Goal: Information Seeking & Learning: Learn about a topic

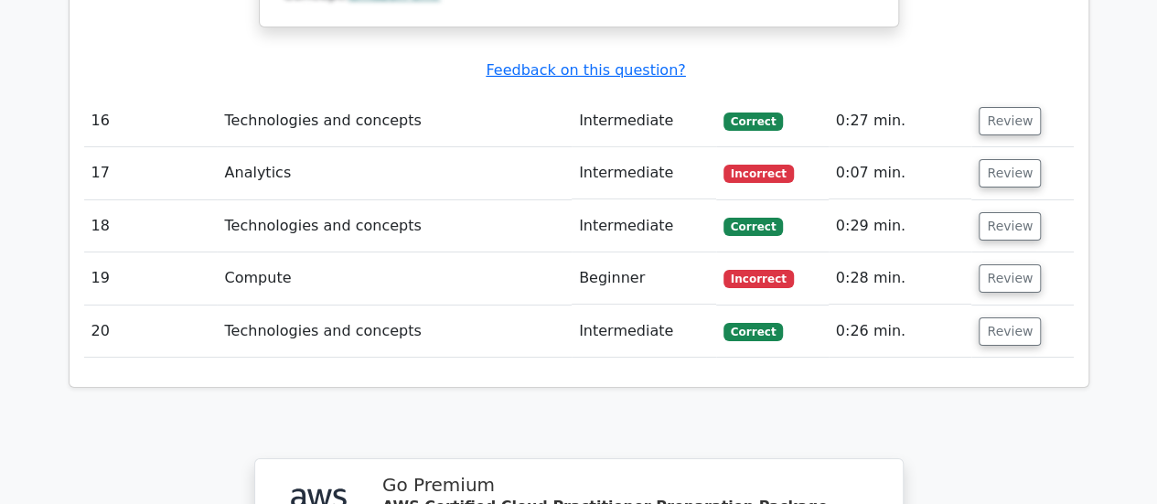
scroll to position [7017, 0]
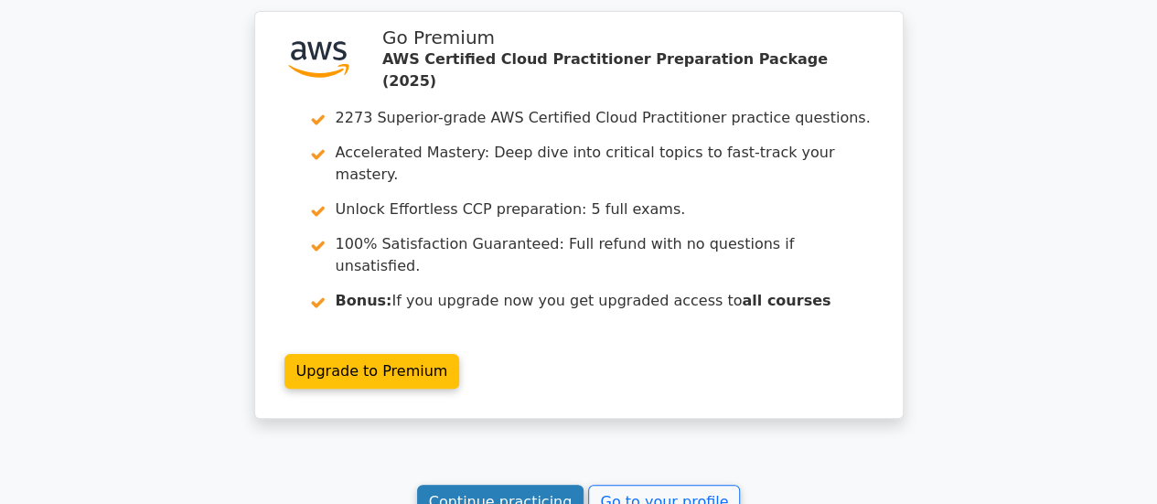
click at [545, 485] on link "Continue practicing" at bounding box center [500, 502] width 167 height 35
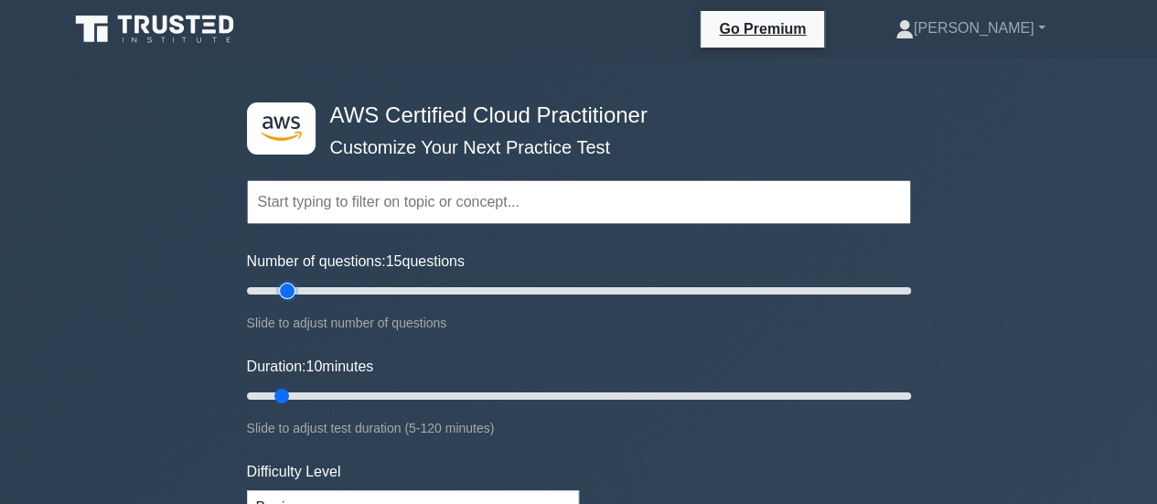
type input "15"
click at [293, 287] on input "Number of questions: 15 questions" at bounding box center [579, 291] width 664 height 22
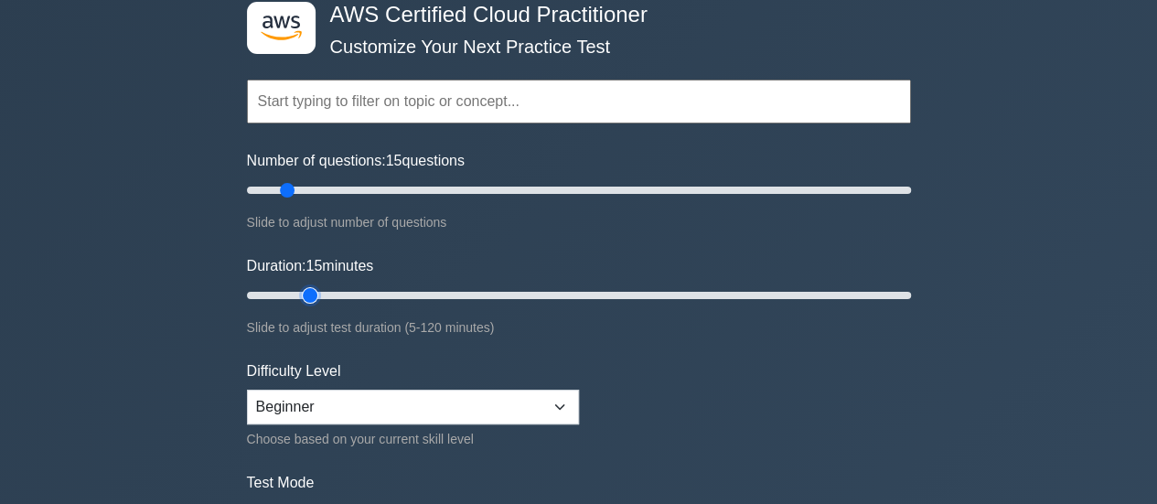
type input "15"
click at [300, 290] on input "Duration: 15 minutes" at bounding box center [579, 295] width 664 height 22
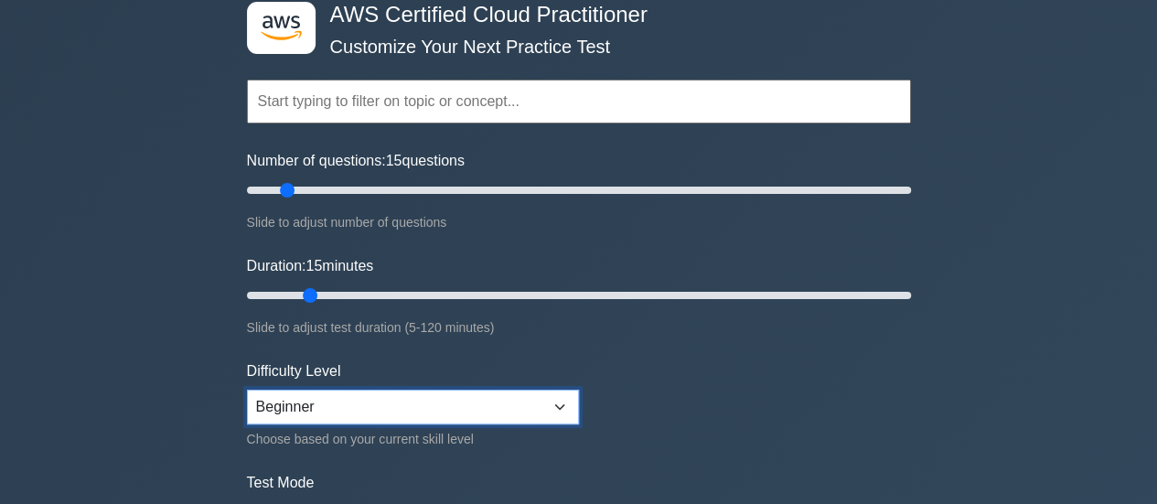
click at [324, 412] on select "Beginner Intermediate Expert" at bounding box center [413, 407] width 332 height 35
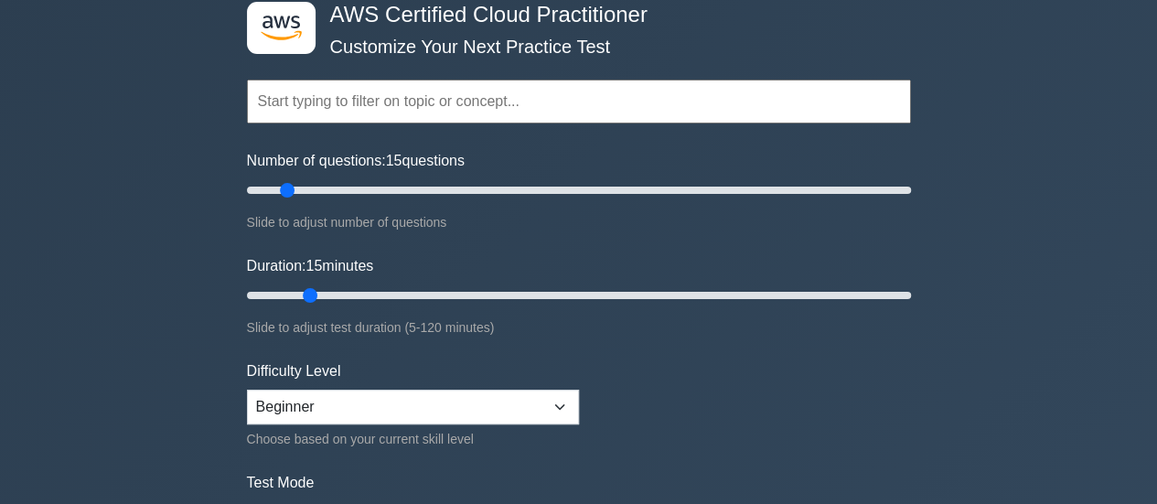
click at [299, 365] on label "Difficulty Level" at bounding box center [294, 371] width 94 height 22
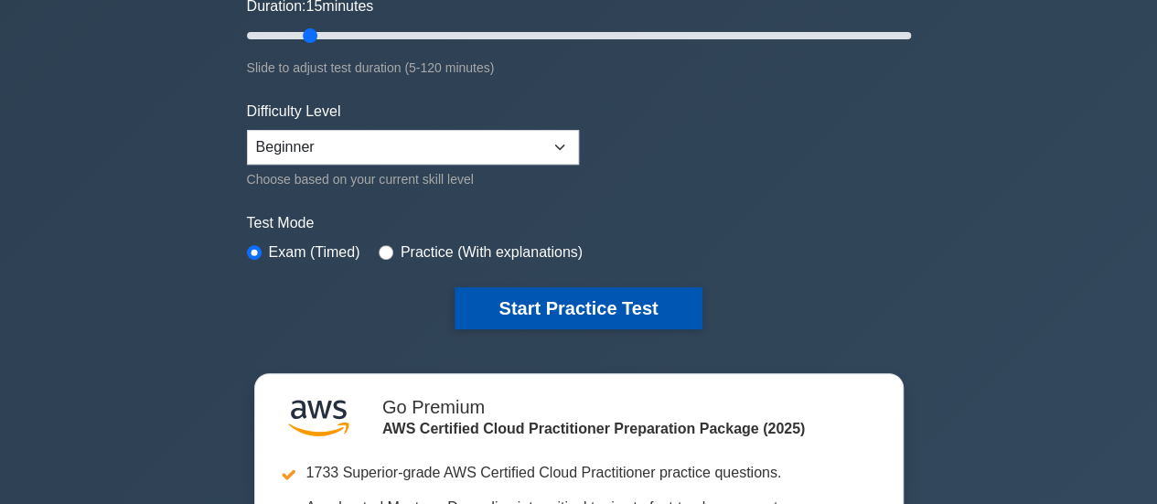
click at [493, 295] on button "Start Practice Test" at bounding box center [577, 308] width 247 height 42
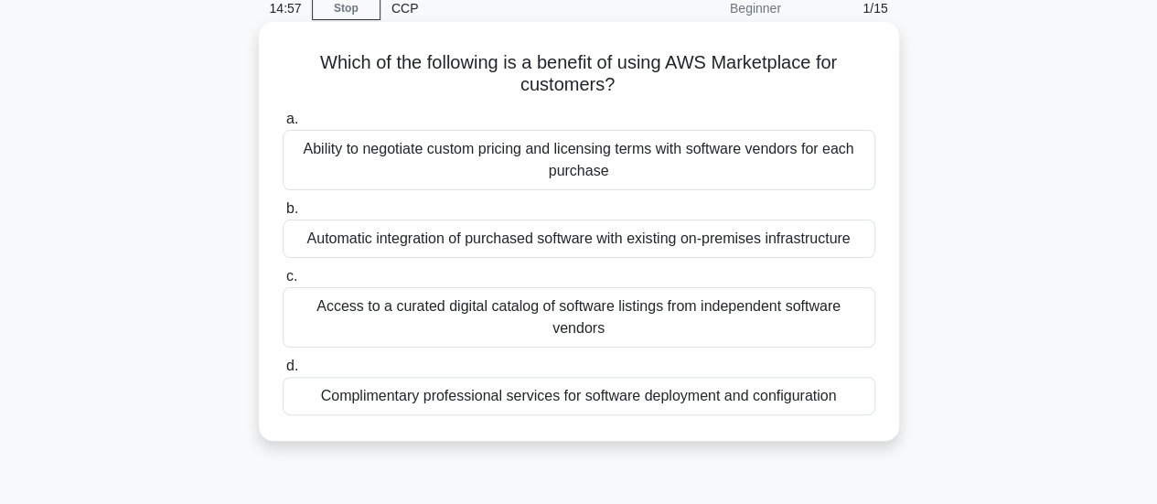
scroll to position [84, 0]
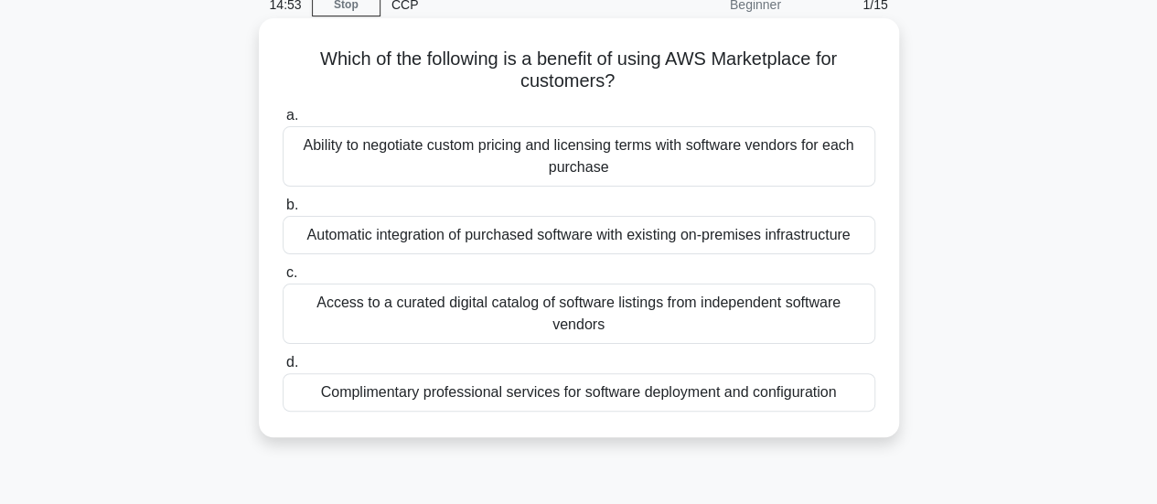
click at [566, 322] on div "Access to a curated digital catalog of software listings from independent softw…" at bounding box center [579, 313] width 593 height 60
click at [283, 279] on input "c. Access to a curated digital catalog of software listings from independent so…" at bounding box center [283, 273] width 0 height 12
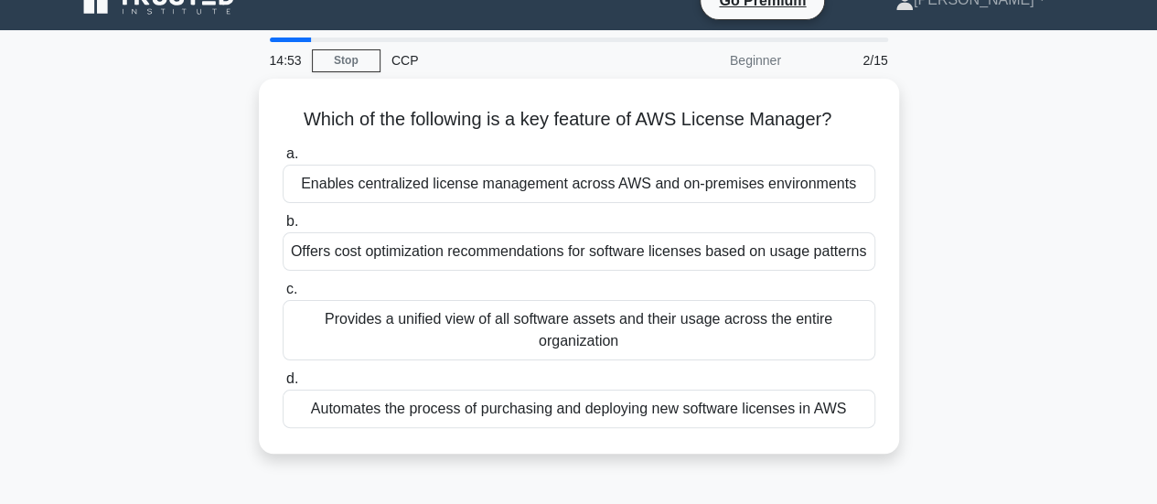
scroll to position [0, 0]
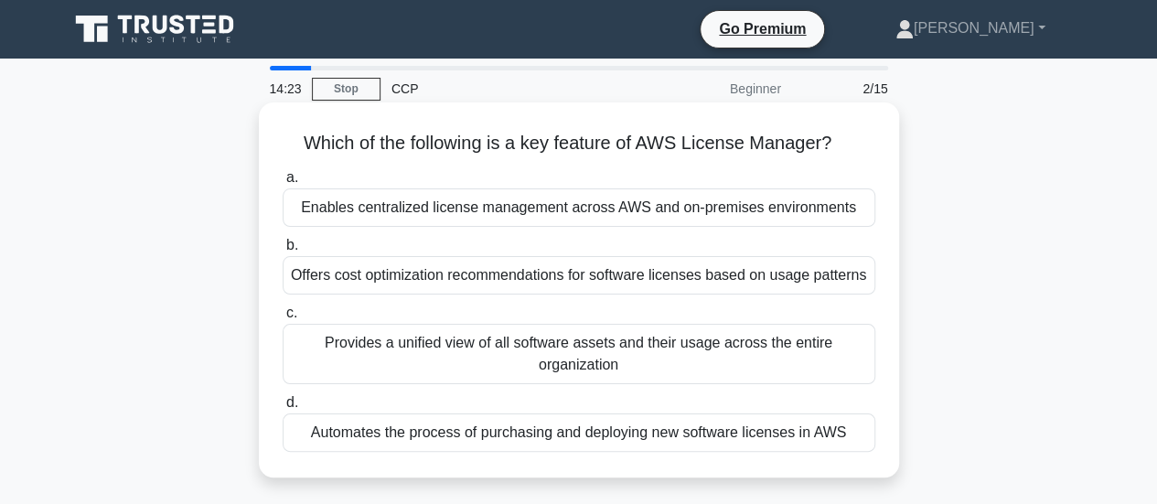
click at [636, 206] on div "Enables centralized license management across AWS and on-premises environments" at bounding box center [579, 207] width 593 height 38
click at [283, 184] on input "a. Enables centralized license management across AWS and on-premises environmen…" at bounding box center [283, 178] width 0 height 12
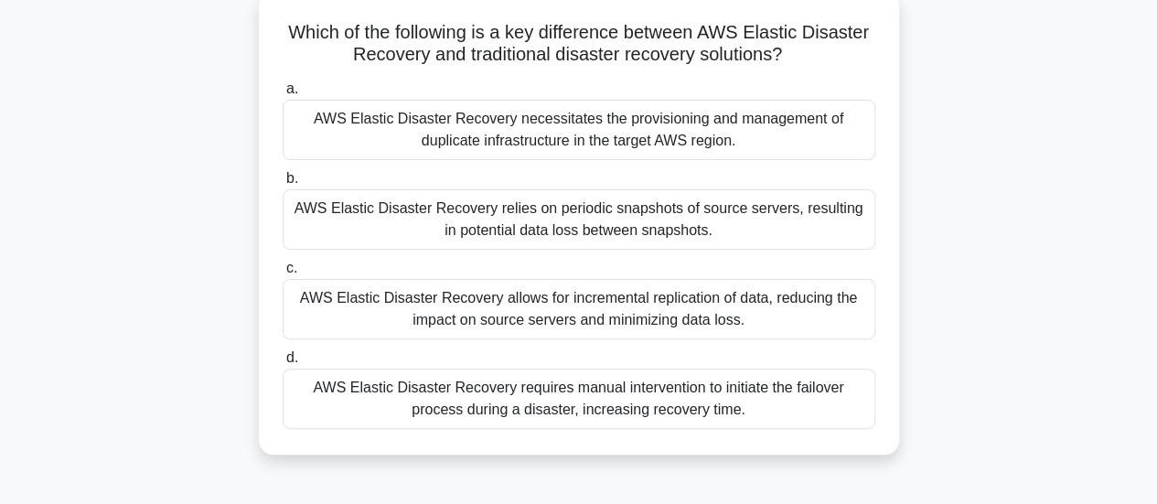
scroll to position [112, 0]
click at [677, 303] on div "AWS Elastic Disaster Recovery allows for incremental replication of data, reduc…" at bounding box center [579, 308] width 593 height 60
click at [283, 273] on input "c. AWS Elastic Disaster Recovery allows for incremental replication of data, re…" at bounding box center [283, 268] width 0 height 12
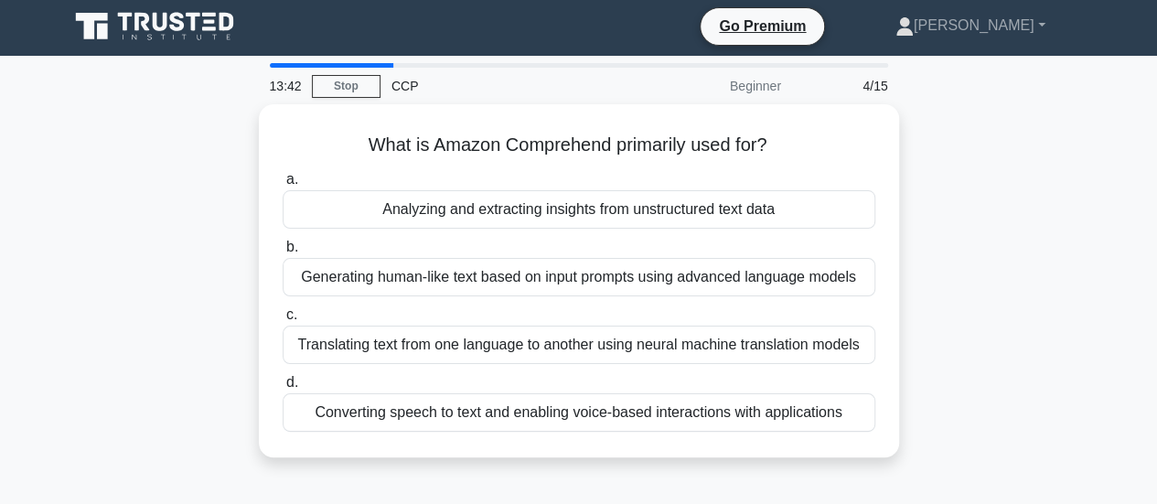
scroll to position [0, 0]
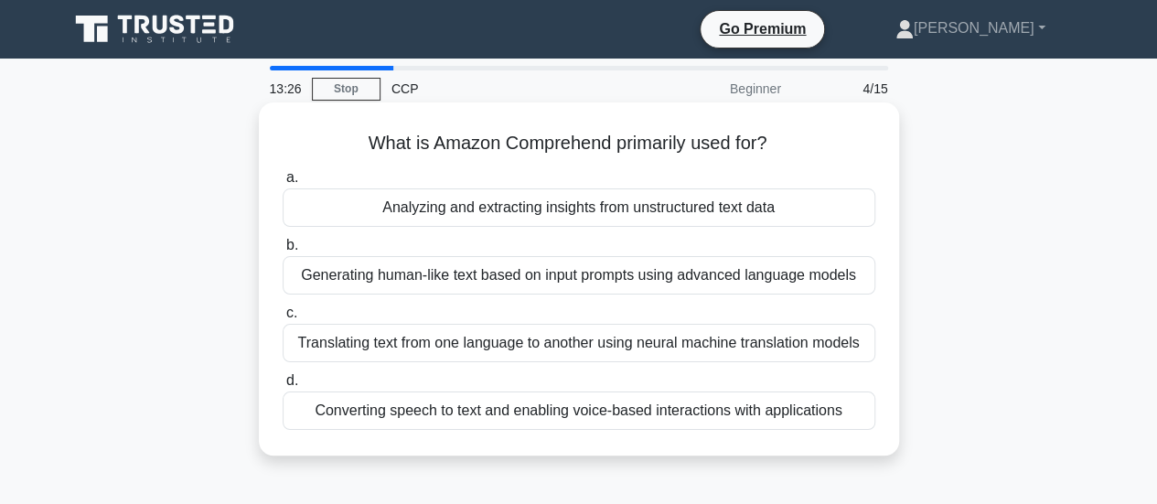
click at [604, 215] on div "Analyzing and extracting insights from unstructured text data" at bounding box center [579, 207] width 593 height 38
click at [283, 184] on input "a. Analyzing and extracting insights from unstructured text data" at bounding box center [283, 178] width 0 height 12
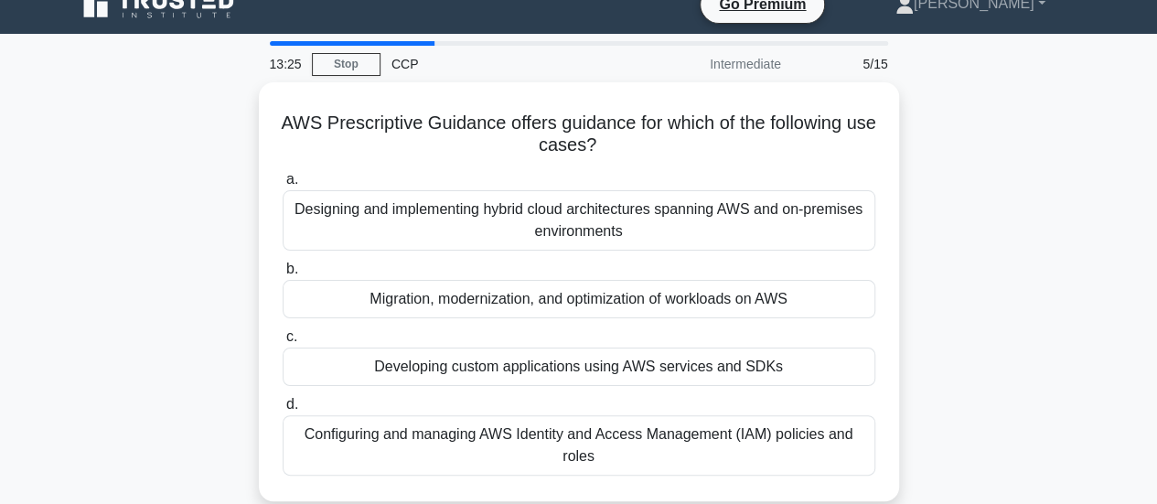
scroll to position [26, 0]
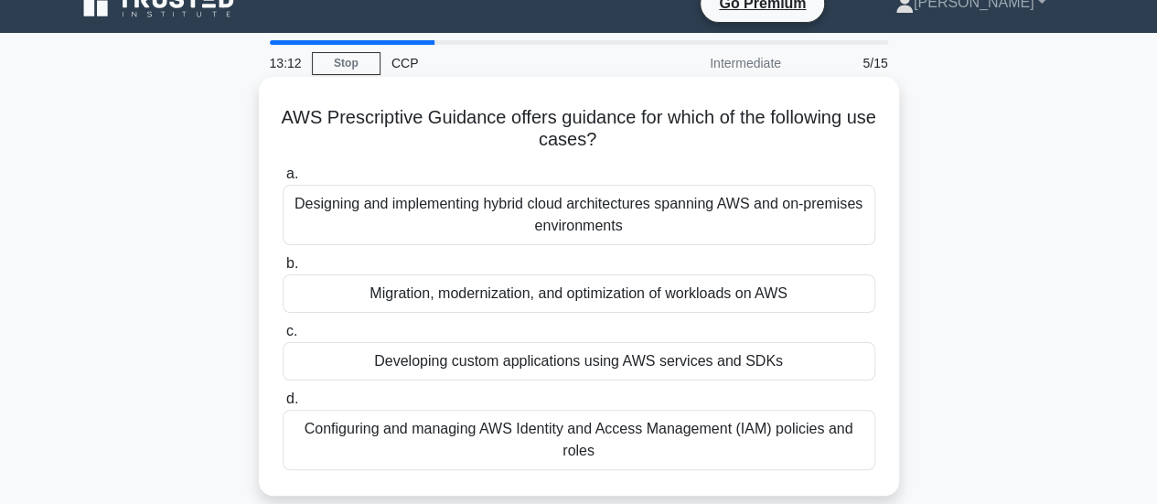
click at [616, 300] on div "Migration, modernization, and optimization of workloads on AWS" at bounding box center [579, 293] width 593 height 38
click at [283, 270] on input "b. Migration, modernization, and optimization of workloads on AWS" at bounding box center [283, 264] width 0 height 12
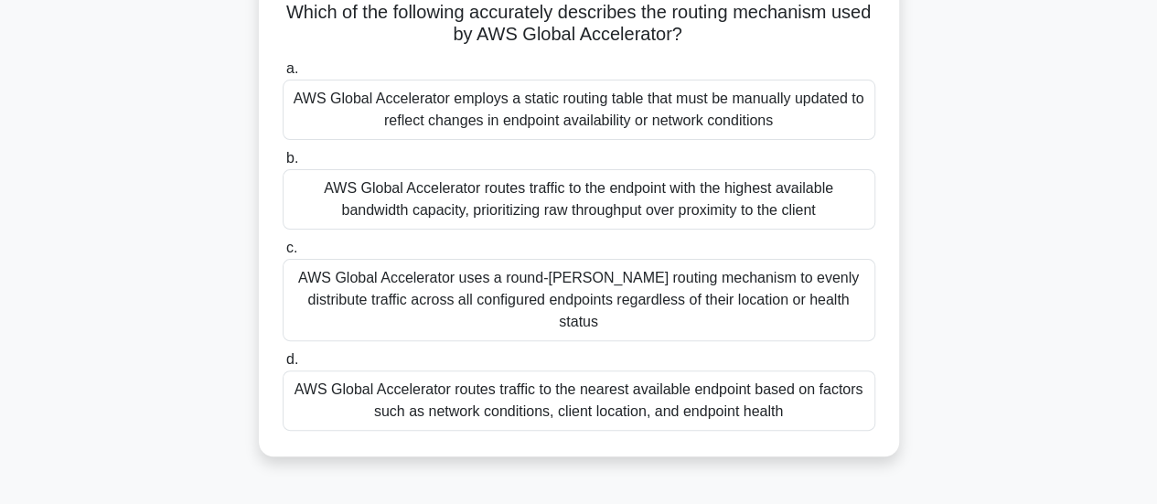
scroll to position [135, 0]
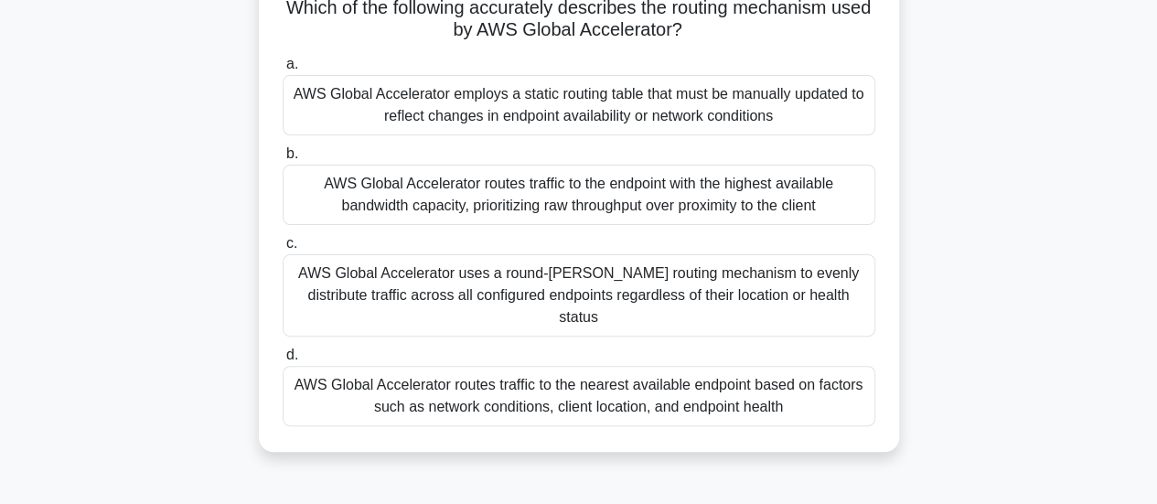
click at [614, 367] on div "AWS Global Accelerator routes traffic to the nearest available endpoint based o…" at bounding box center [579, 396] width 593 height 60
click at [283, 361] on input "d. AWS Global Accelerator routes traffic to the nearest available endpoint base…" at bounding box center [283, 355] width 0 height 12
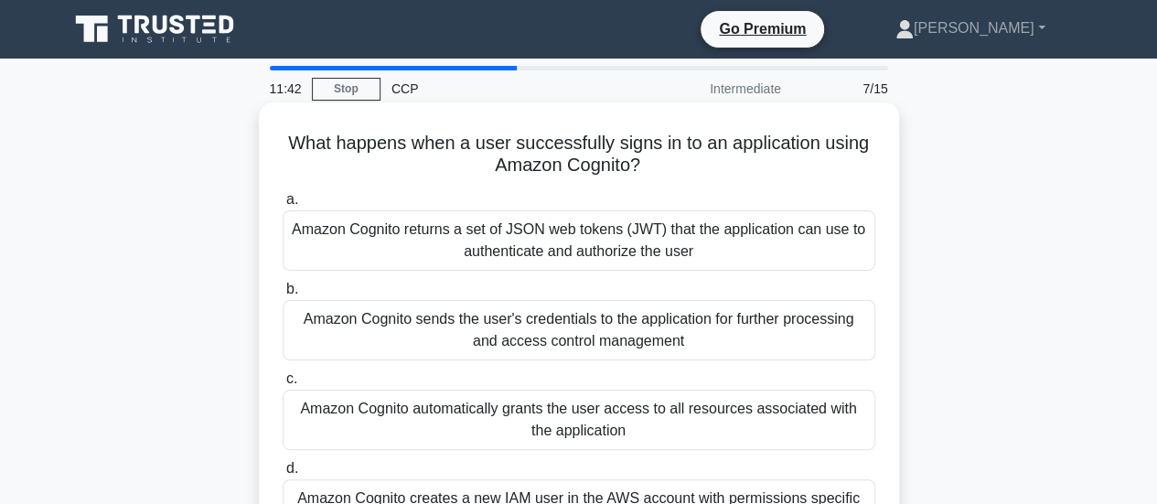
scroll to position [52, 0]
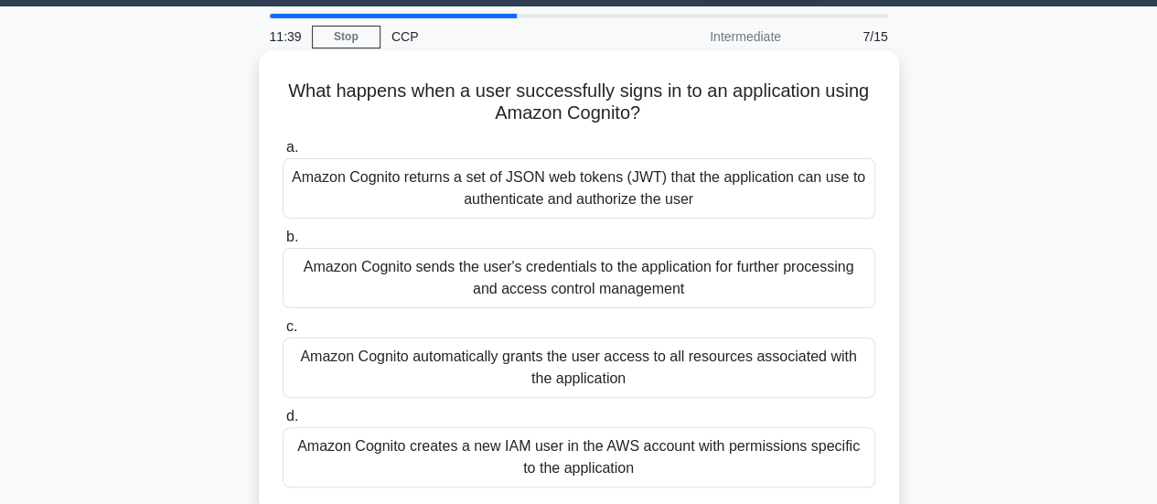
click at [679, 172] on div "Amazon Cognito returns a set of JSON web tokens (JWT) that the application can …" at bounding box center [579, 188] width 593 height 60
click at [283, 154] on input "a. Amazon Cognito returns a set of JSON web tokens (JWT) that the application c…" at bounding box center [283, 148] width 0 height 12
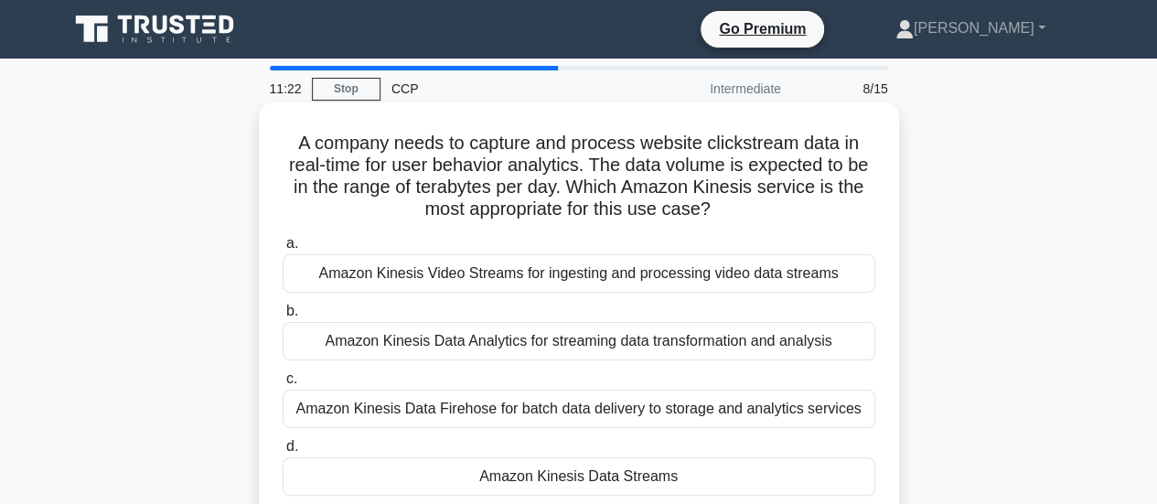
scroll to position [49, 0]
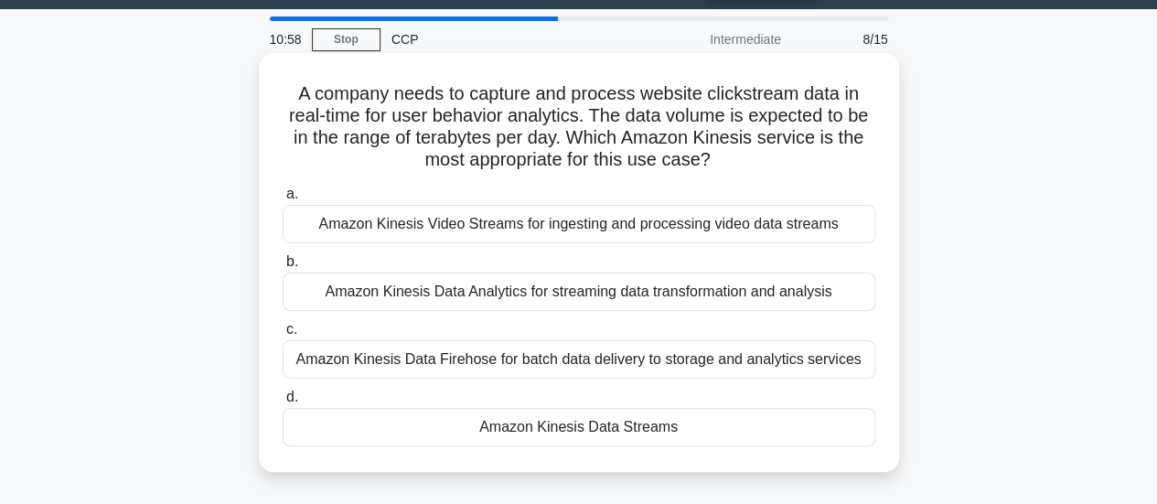
click at [706, 292] on div "Amazon Kinesis Data Analytics for streaming data transformation and analysis" at bounding box center [579, 291] width 593 height 38
click at [283, 268] on input "b. Amazon Kinesis Data Analytics for streaming data transformation and analysis" at bounding box center [283, 262] width 0 height 12
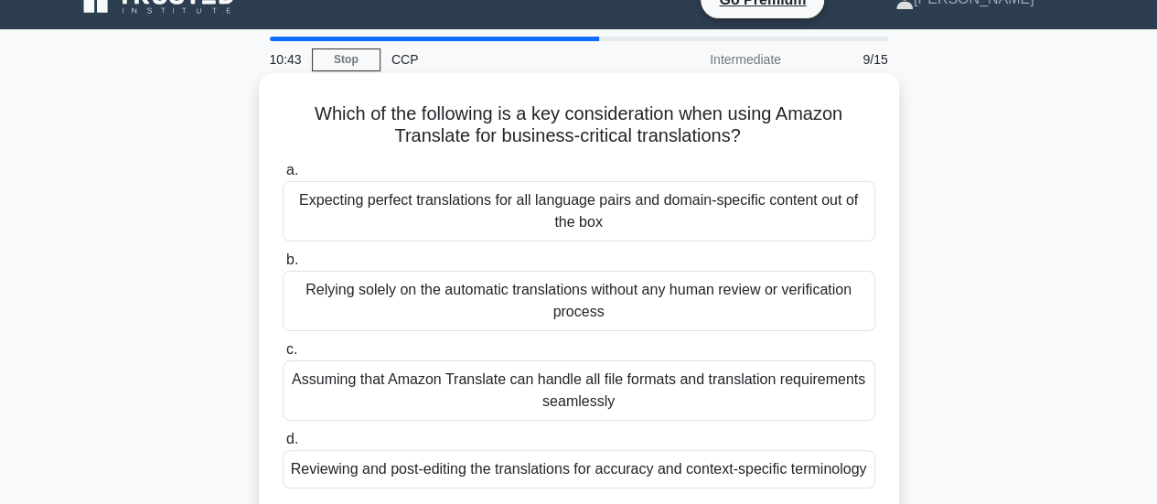
scroll to position [59, 0]
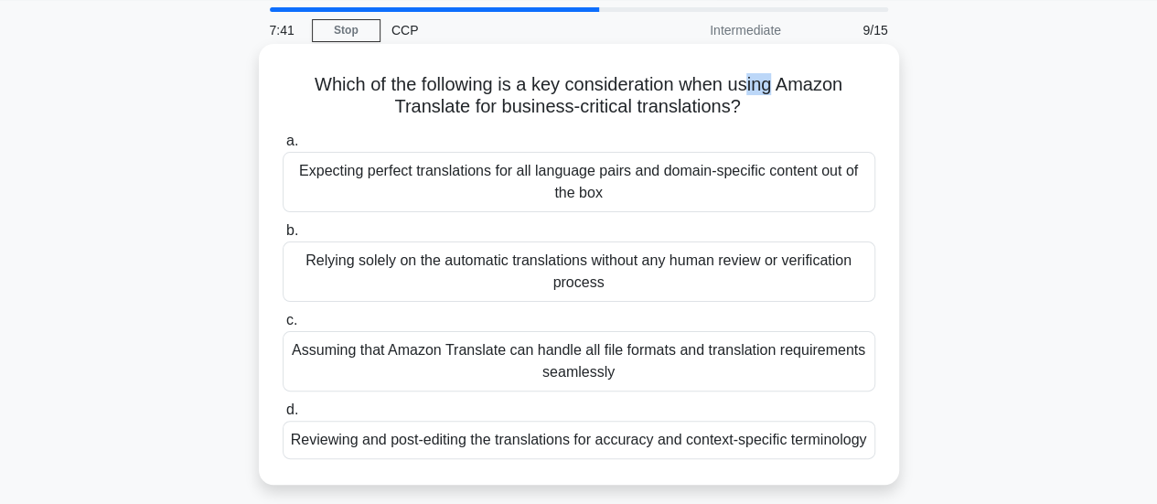
drag, startPoint x: 749, startPoint y: 91, endPoint x: 774, endPoint y: 89, distance: 25.7
click at [774, 89] on h5 "Which of the following is a key consideration when using Amazon Translate for b…" at bounding box center [579, 96] width 596 height 46
click at [781, 86] on h5 "Which of the following is a key consideration when using Amazon Translate for b…" at bounding box center [579, 96] width 596 height 46
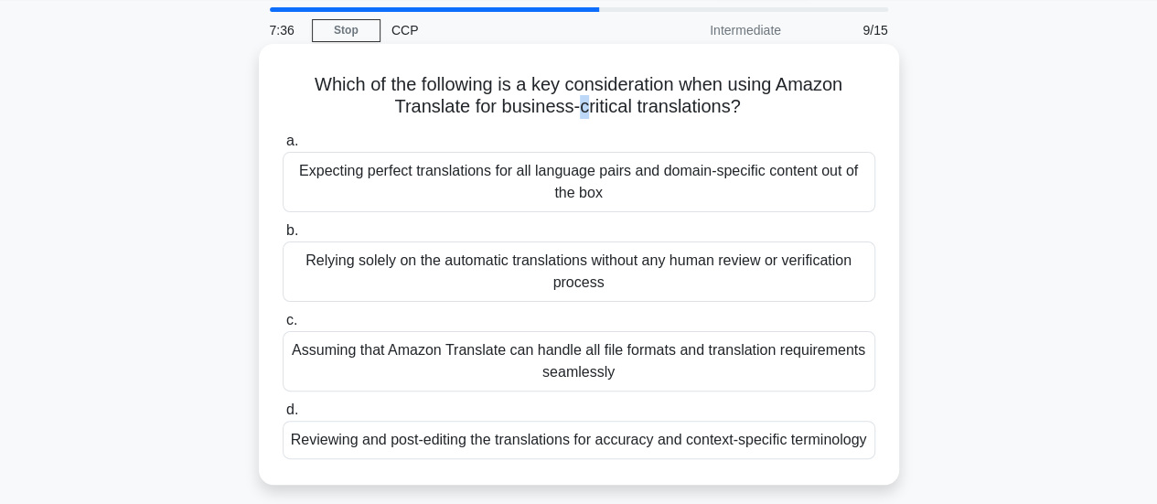
click at [583, 105] on h5 "Which of the following is a key consideration when using Amazon Translate for b…" at bounding box center [579, 96] width 596 height 46
click at [507, 100] on h5 "Which of the following is a key consideration when using Amazon Translate for b…" at bounding box center [579, 96] width 596 height 46
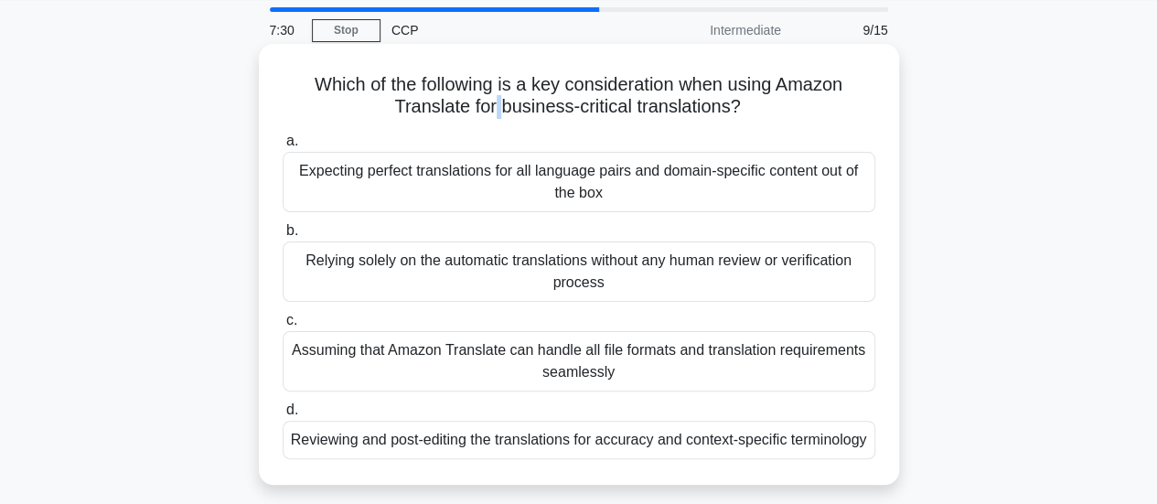
click at [496, 103] on h5 "Which of the following is a key consideration when using Amazon Translate for b…" at bounding box center [579, 96] width 596 height 46
click at [483, 122] on div "Which of the following is a key consideration when using Amazon Translate for b…" at bounding box center [578, 264] width 625 height 426
click at [636, 110] on h5 "Which of the following is a key consideration when using Amazon Translate for b…" at bounding box center [579, 96] width 596 height 46
click at [632, 105] on h5 "Which of the following is a key consideration when using Amazon Translate for b…" at bounding box center [579, 96] width 596 height 46
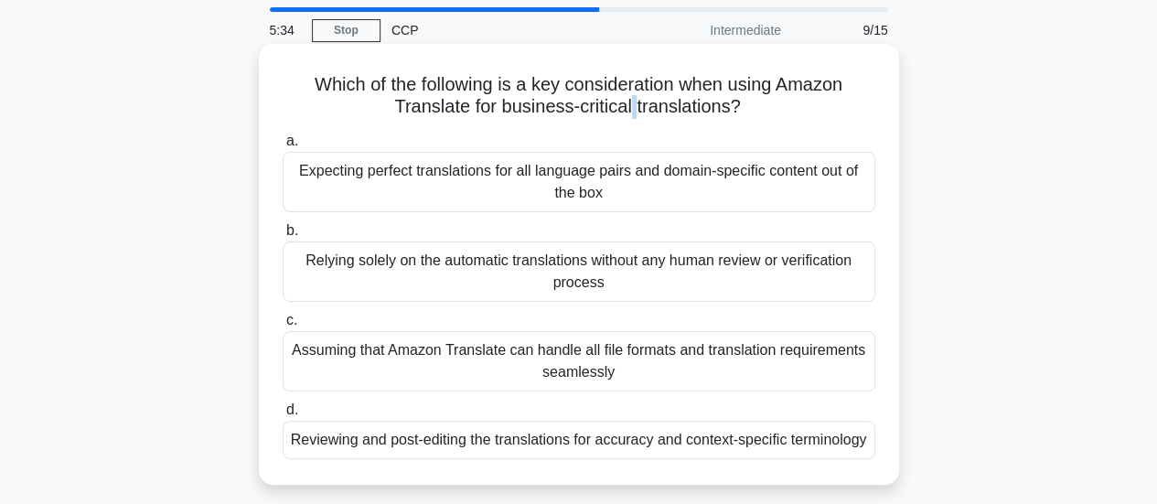
click at [632, 105] on h5 "Which of the following is a key consideration when using Amazon Translate for b…" at bounding box center [579, 96] width 596 height 46
click at [629, 103] on h5 "Which of the following is a key consideration when using Amazon Translate for b…" at bounding box center [579, 96] width 596 height 46
click at [636, 102] on h5 "Which of the following is a key consideration when using Amazon Translate for b…" at bounding box center [579, 96] width 596 height 46
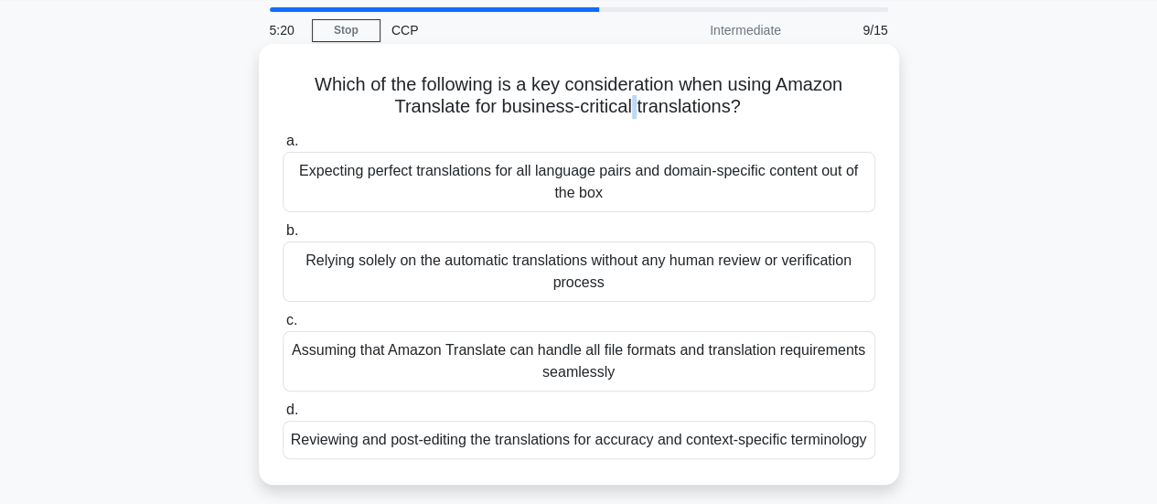
click at [631, 100] on h5 "Which of the following is a key consideration when using Amazon Translate for b…" at bounding box center [579, 96] width 596 height 46
click at [635, 98] on h5 "Which of the following is a key consideration when using Amazon Translate for b…" at bounding box center [579, 96] width 596 height 46
click at [582, 445] on div "Reviewing and post-editing the translations for accuracy and context-specific t…" at bounding box center [579, 440] width 593 height 38
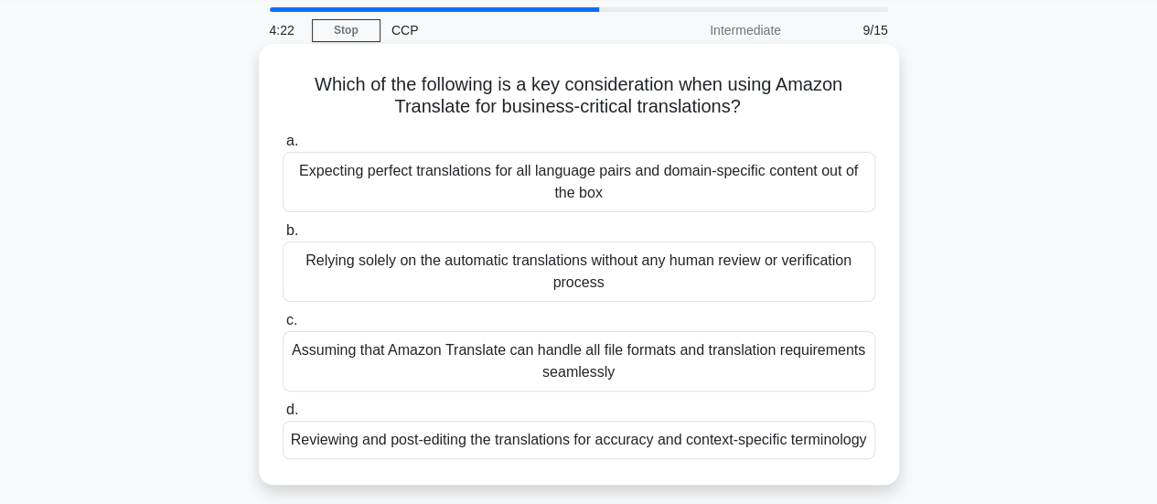
click at [283, 416] on input "d. Reviewing and post-editing the translations for accuracy and context-specifi…" at bounding box center [283, 410] width 0 height 12
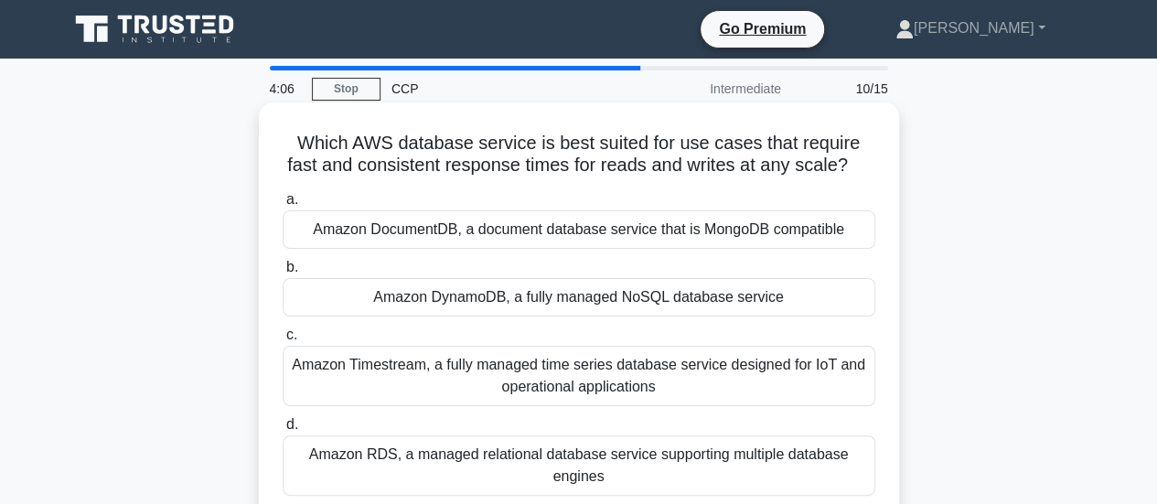
scroll to position [37, 0]
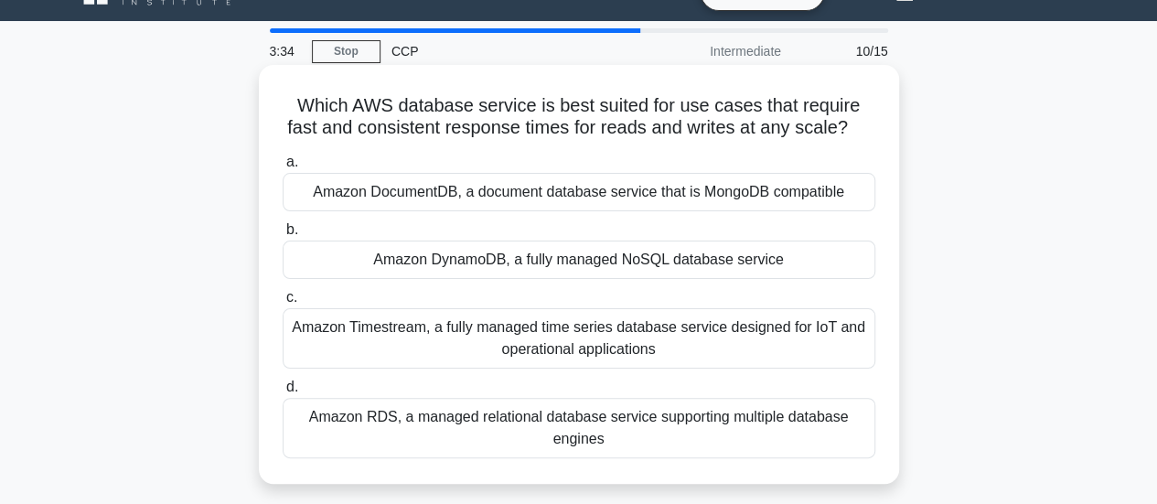
click at [620, 415] on div "Amazon RDS, a managed relational database service supporting multiple database …" at bounding box center [579, 428] width 593 height 60
click at [283, 393] on input "d. Amazon RDS, a managed relational database service supporting multiple databa…" at bounding box center [283, 387] width 0 height 12
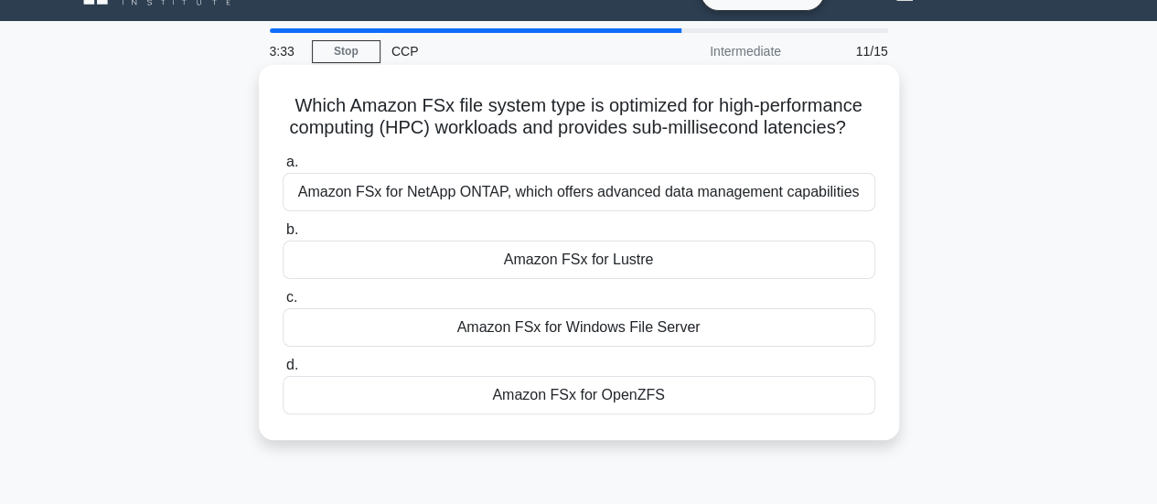
scroll to position [0, 0]
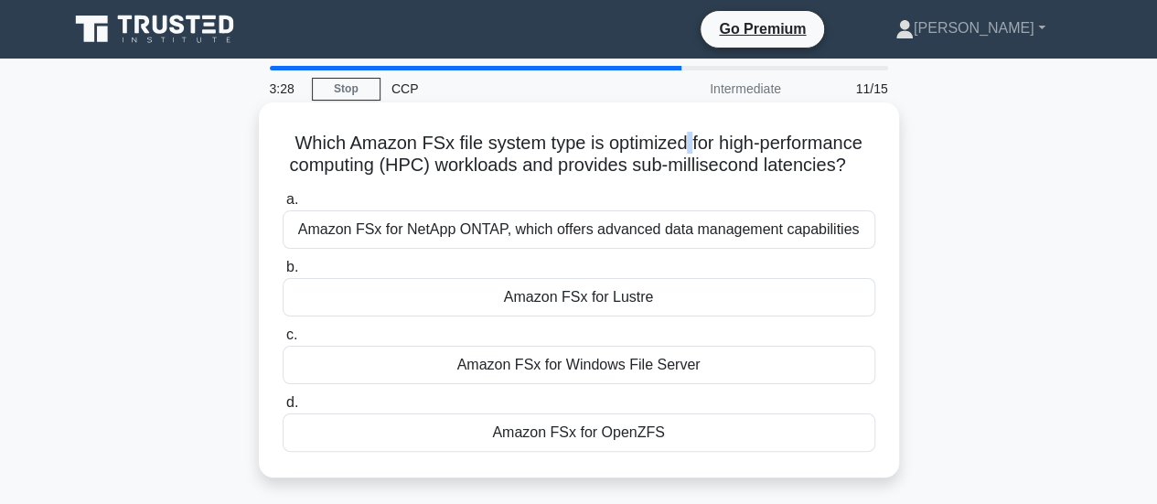
click at [685, 144] on h5 "Which Amazon FSx file system type is optimized for high-performance computing (…" at bounding box center [579, 155] width 596 height 46
click at [627, 165] on h5 "Which Amazon FSx file system type is optimized for high-performance computing (…" at bounding box center [579, 155] width 596 height 46
click at [633, 159] on h5 "Which Amazon FSx file system type is optimized for high-performance computing (…" at bounding box center [579, 155] width 596 height 46
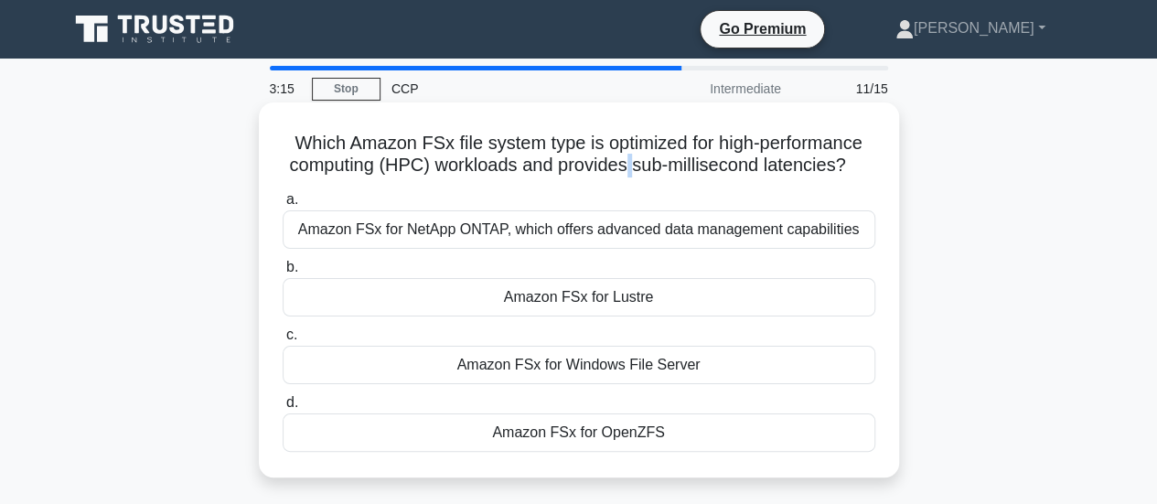
click at [633, 159] on h5 "Which Amazon FSx file system type is optimized for high-performance computing (…" at bounding box center [579, 155] width 596 height 46
click at [601, 144] on h5 "Which Amazon FSx file system type is optimized for high-performance computing (…" at bounding box center [579, 155] width 596 height 46
click at [598, 143] on h5 "Which Amazon FSx file system type is optimized for high-performance computing (…" at bounding box center [579, 155] width 596 height 46
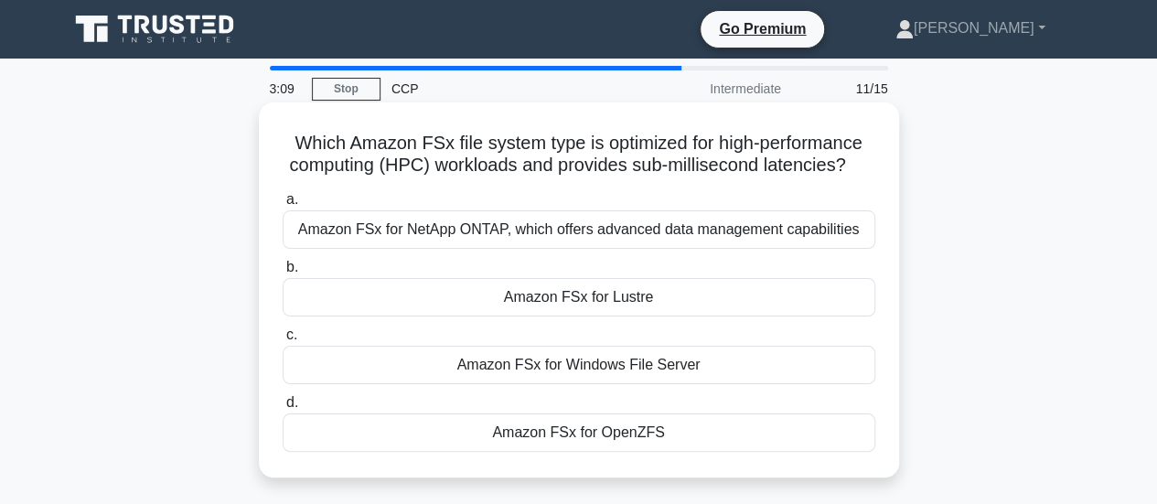
click at [598, 143] on h5 "Which Amazon FSx file system type is optimized for high-performance computing (…" at bounding box center [579, 155] width 596 height 46
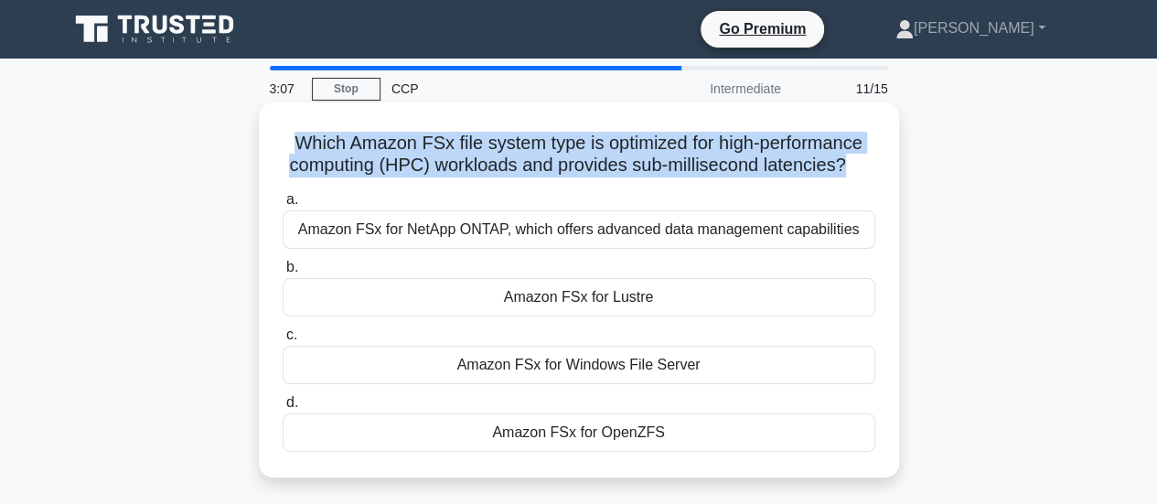
click at [598, 143] on h5 "Which Amazon FSx file system type is optimized for high-performance computing (…" at bounding box center [579, 155] width 596 height 46
click at [598, 167] on h5 "Which Amazon FSx file system type is optimized for high-performance computing (…" at bounding box center [579, 155] width 596 height 46
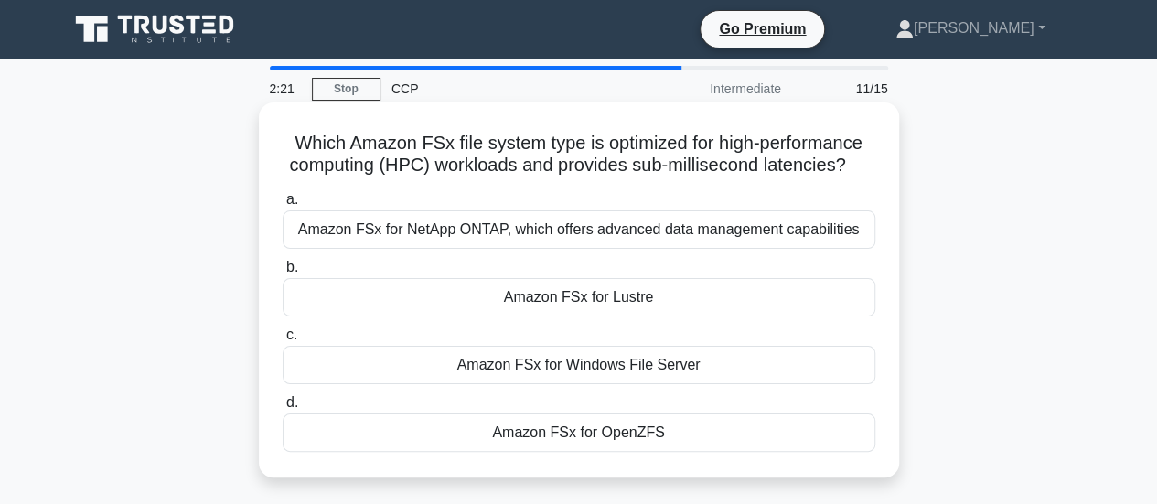
click at [729, 240] on div "Amazon FSx for NetApp ONTAP, which offers advanced data management capabilities" at bounding box center [579, 229] width 593 height 38
click at [283, 206] on input "a. Amazon FSx for NetApp ONTAP, which offers advanced data management capabilit…" at bounding box center [283, 200] width 0 height 12
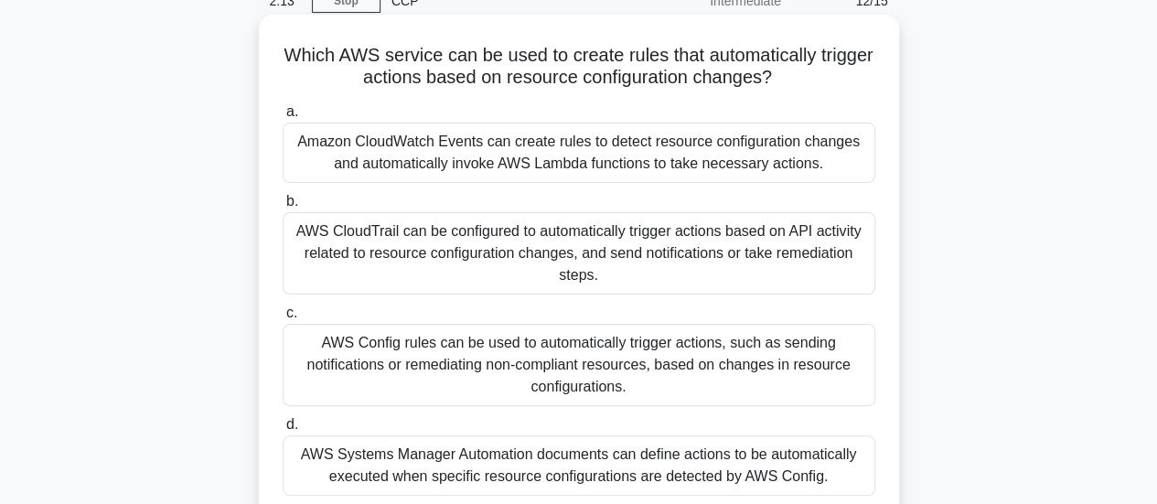
scroll to position [89, 0]
click at [702, 152] on div "Amazon CloudWatch Events can create rules to detect resource configuration chan…" at bounding box center [579, 152] width 593 height 60
click at [283, 117] on input "a. Amazon CloudWatch Events can create rules to detect resource configuration c…" at bounding box center [283, 111] width 0 height 12
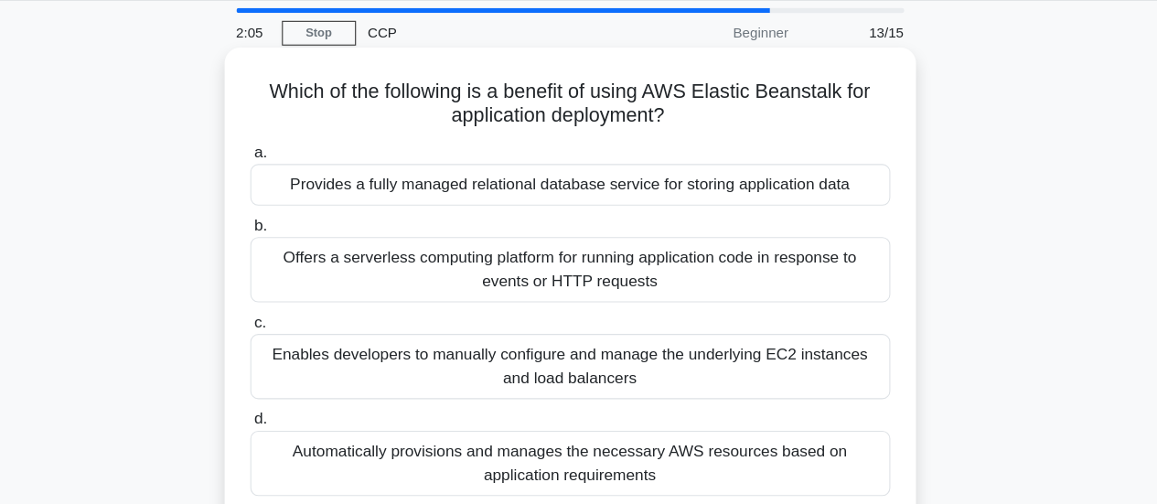
scroll to position [41, 0]
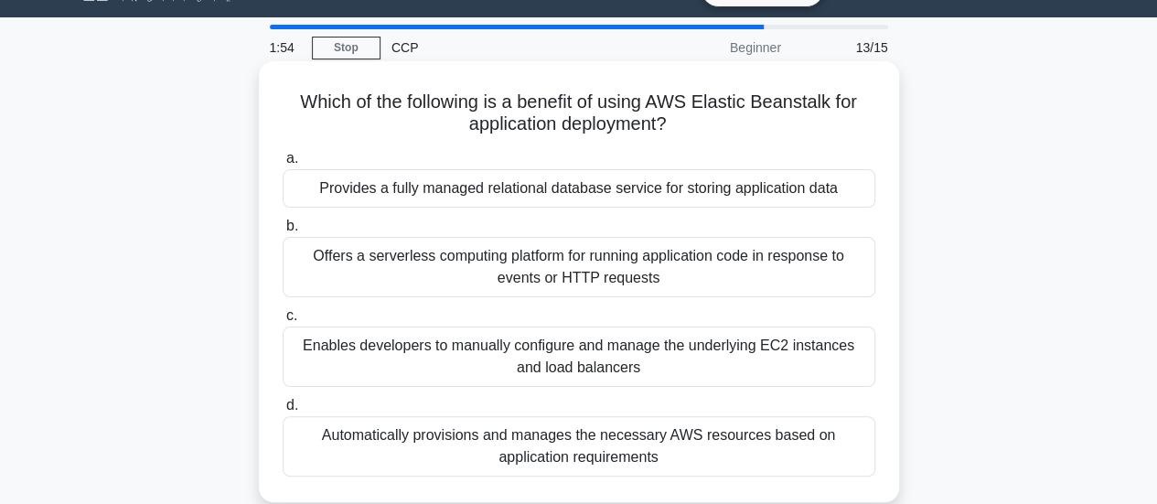
click at [732, 261] on div "Offers a serverless computing platform for running application code in response…" at bounding box center [579, 267] width 593 height 60
click at [283, 232] on input "b. Offers a serverless computing platform for running application code in respo…" at bounding box center [283, 226] width 0 height 12
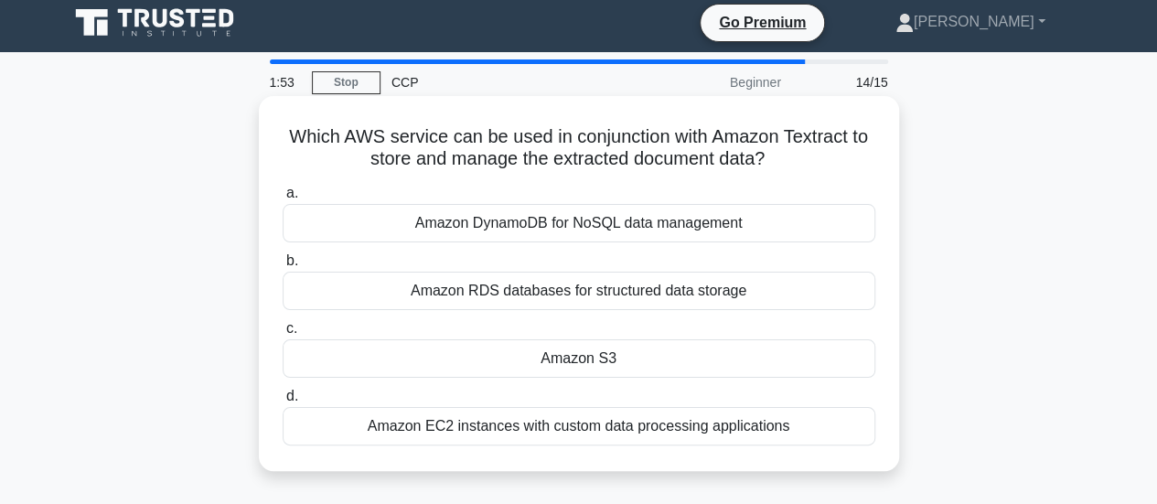
scroll to position [0, 0]
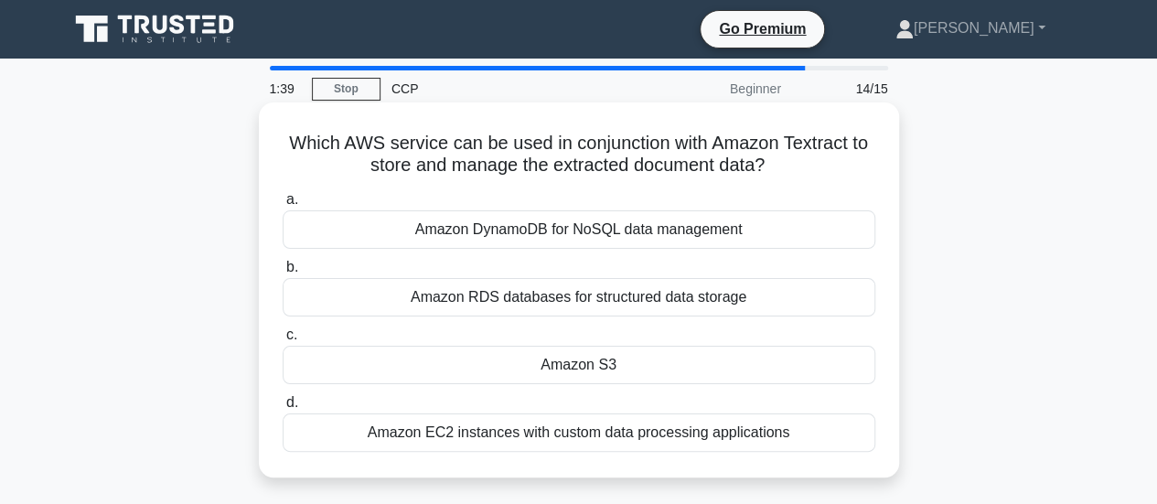
click at [753, 238] on div "Amazon DynamoDB for NoSQL data management" at bounding box center [579, 229] width 593 height 38
click at [283, 206] on input "a. Amazon DynamoDB for NoSQL data management" at bounding box center [283, 200] width 0 height 12
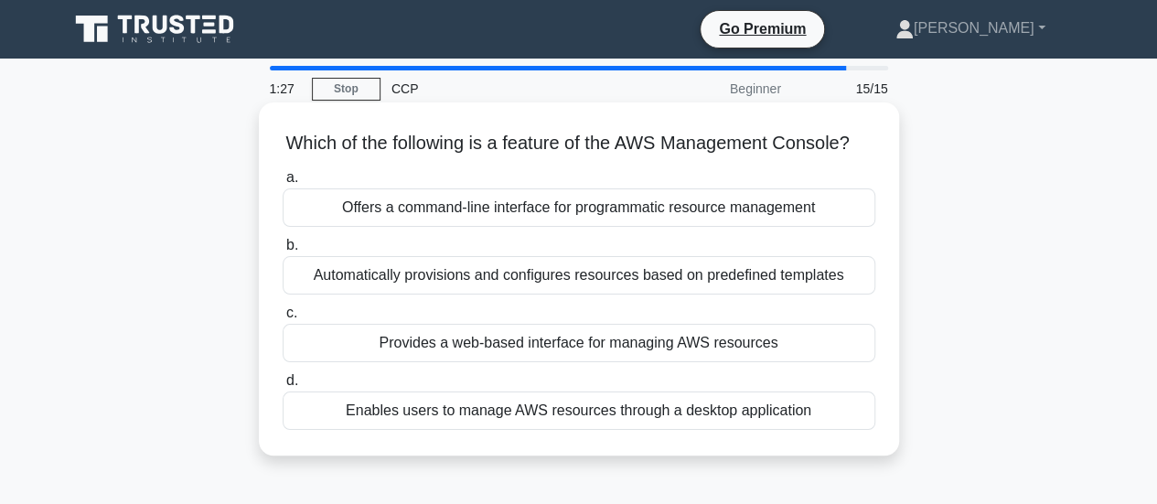
click at [688, 359] on div "Provides a web-based interface for managing AWS resources" at bounding box center [579, 343] width 593 height 38
click at [283, 319] on input "c. Provides a web-based interface for managing AWS resources" at bounding box center [283, 313] width 0 height 12
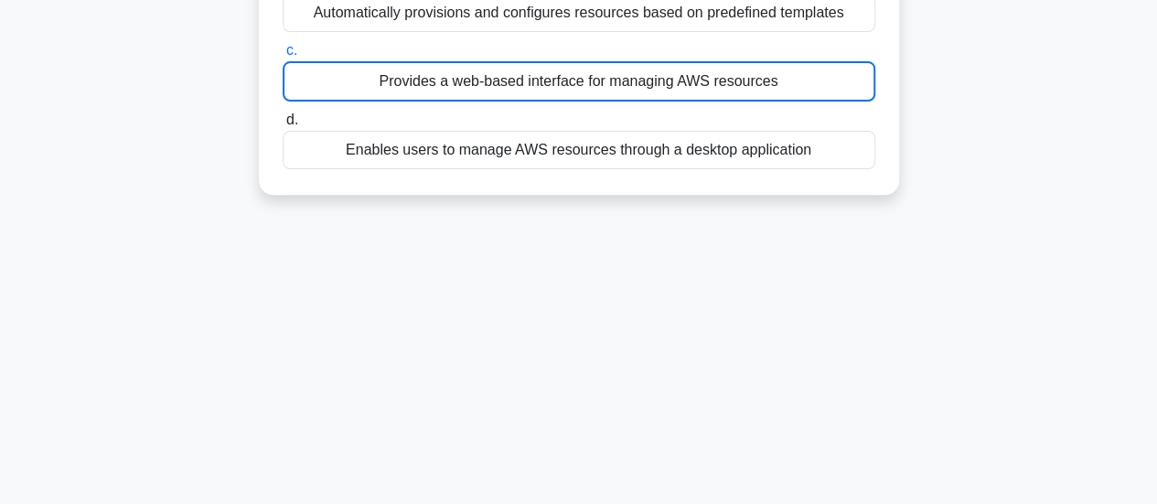
scroll to position [263, 0]
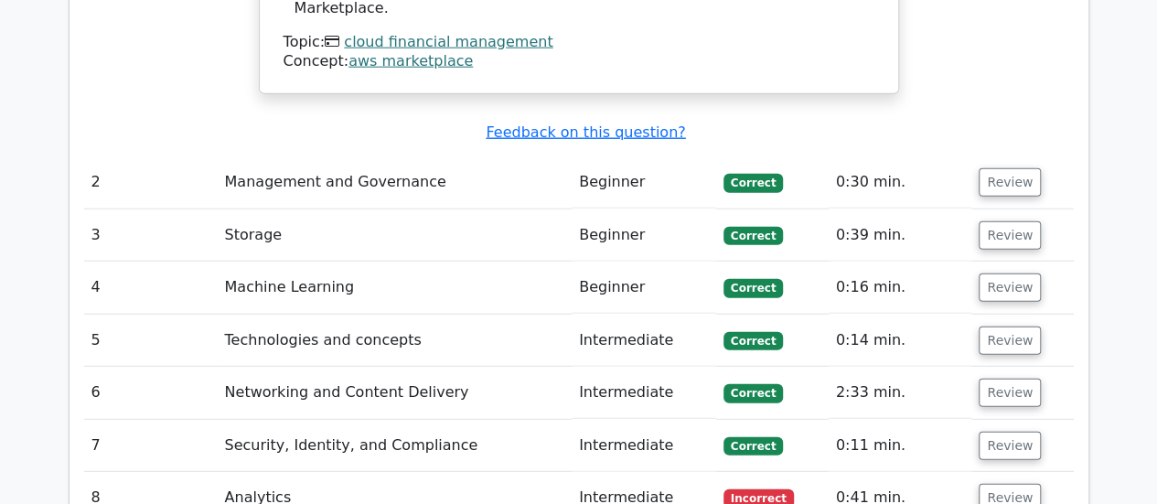
scroll to position [2323, 0]
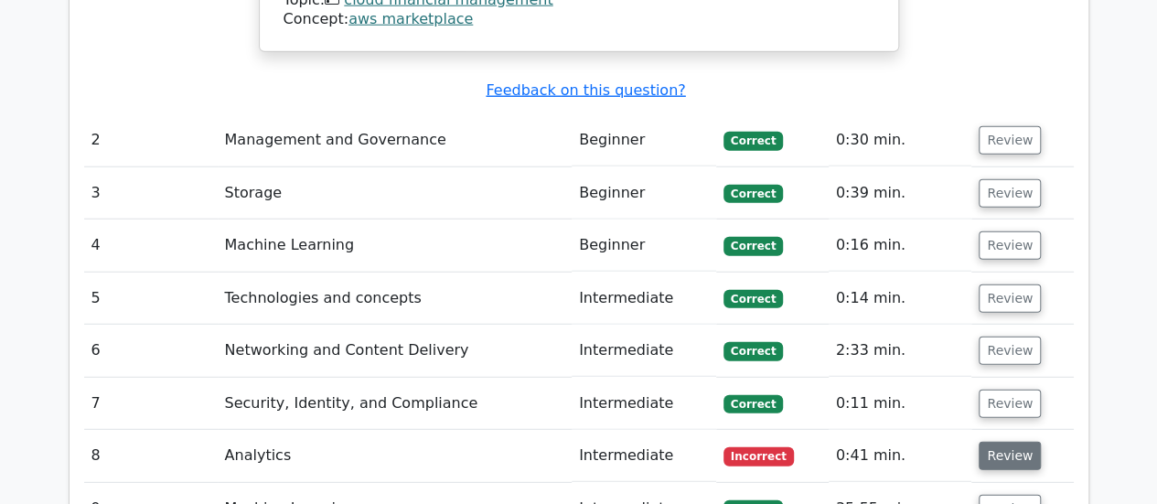
click at [993, 442] on button "Review" at bounding box center [1009, 456] width 62 height 28
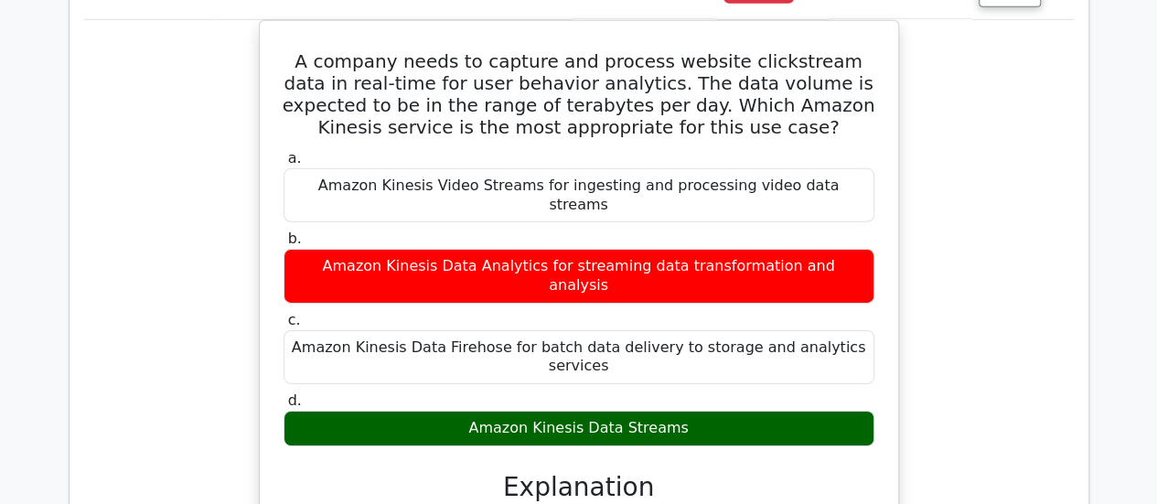
scroll to position [2793, 0]
